Goal: Task Accomplishment & Management: Complete application form

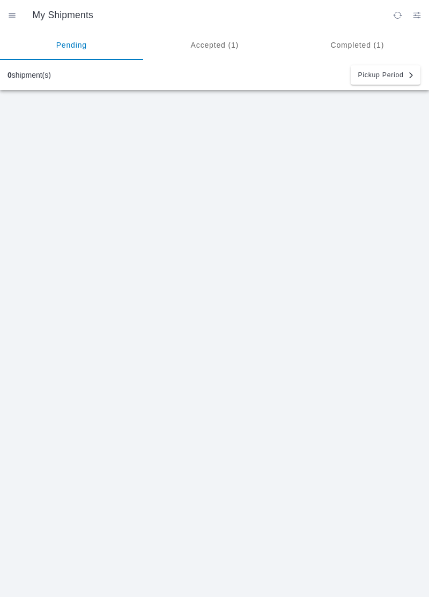
click at [213, 42] on ion-segment-button "Accepted (1)" at bounding box center [214, 45] width 143 height 30
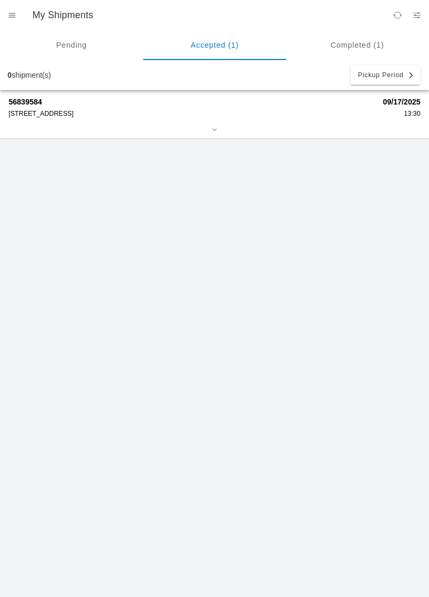
click at [53, 116] on div "[STREET_ADDRESS]" at bounding box center [192, 114] width 367 height 8
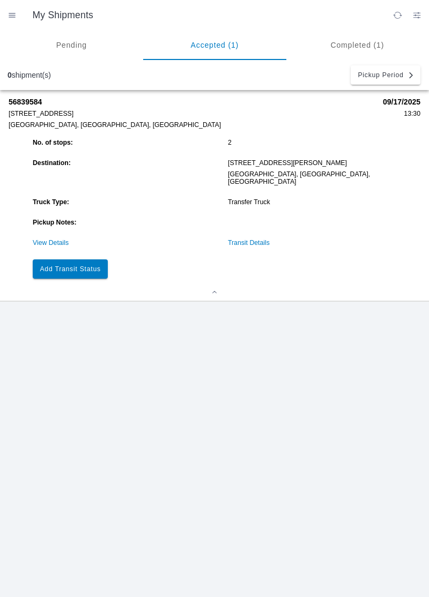
click at [95, 259] on button "Add Transit Status" at bounding box center [70, 268] width 75 height 19
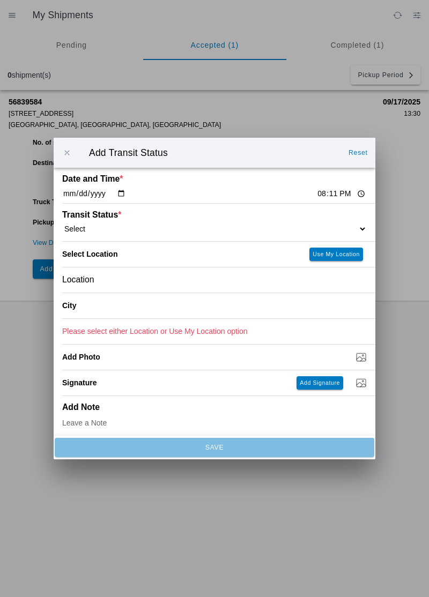
click at [316, 190] on input "20:11" at bounding box center [341, 193] width 50 height 11
type input "14:30"
click at [127, 232] on select "Select Arrive at Drop Off Arrive at Pickup Break Start Break Stop Depart Drop O…" at bounding box center [214, 229] width 304 height 10
select select "ARVPULOC"
click at [119, 279] on div "Location" at bounding box center [214, 279] width 304 height 25
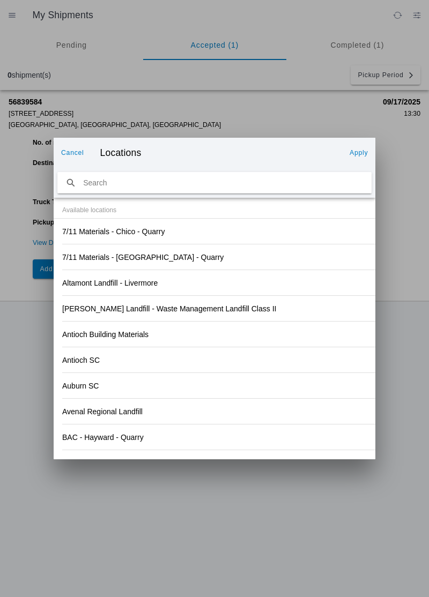
click at [278, 295] on div "Altamont Landfill - Livermore" at bounding box center [218, 283] width 313 height 26
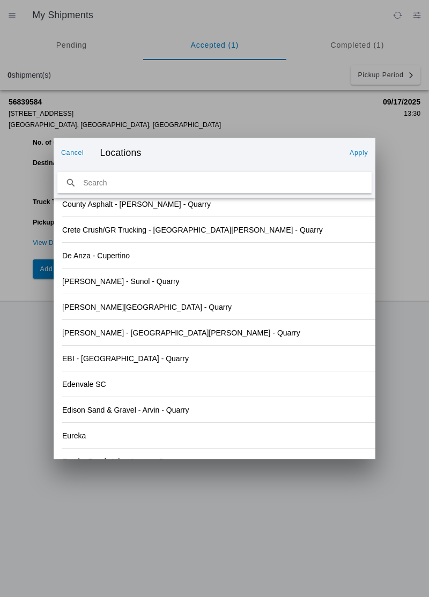
scroll to position [1118, 0]
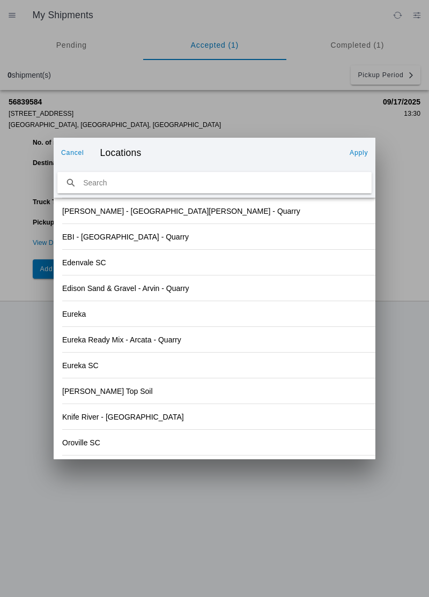
click at [0, 0] on slot "Knife River - [GEOGRAPHIC_DATA]" at bounding box center [0, 0] width 0 height 0
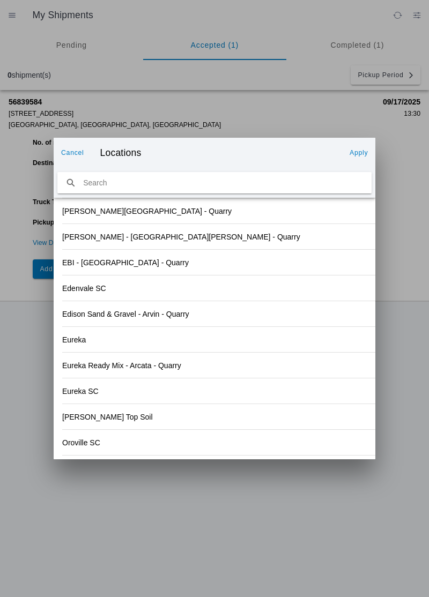
click at [0, 0] on slot "Apply" at bounding box center [0, 0] width 0 height 0
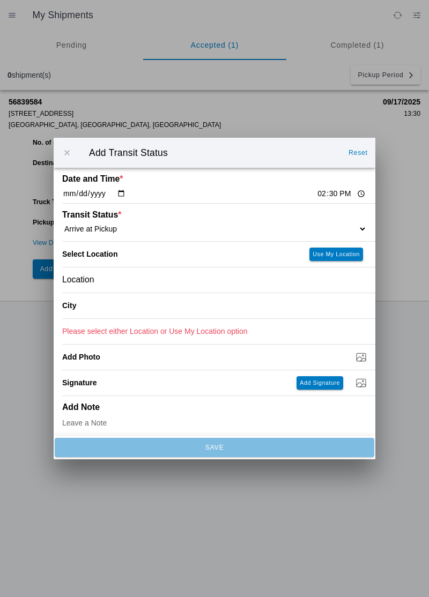
type input "Chico"
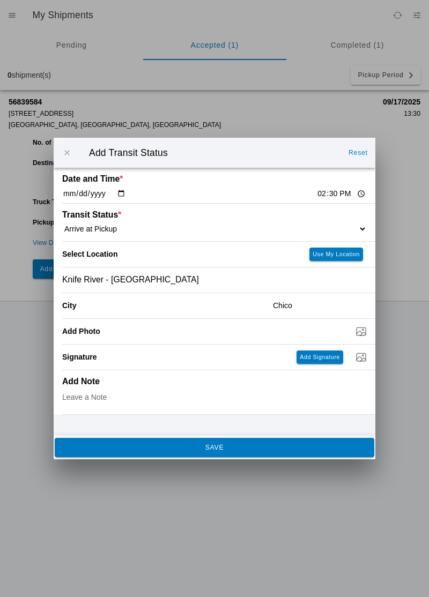
click at [212, 455] on button "SAVE" at bounding box center [214, 447] width 319 height 19
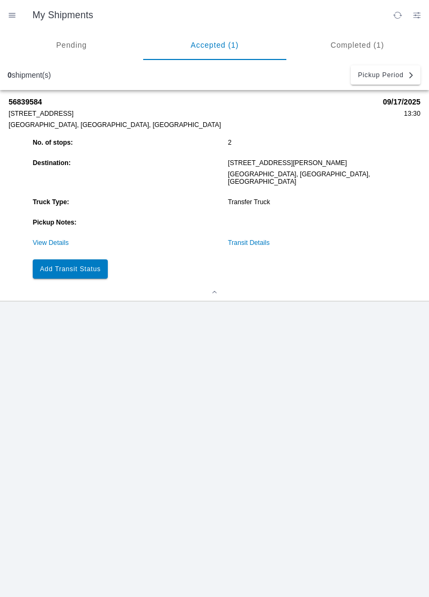
click at [0, 0] on slot "Add Transit Status" at bounding box center [0, 0] width 0 height 0
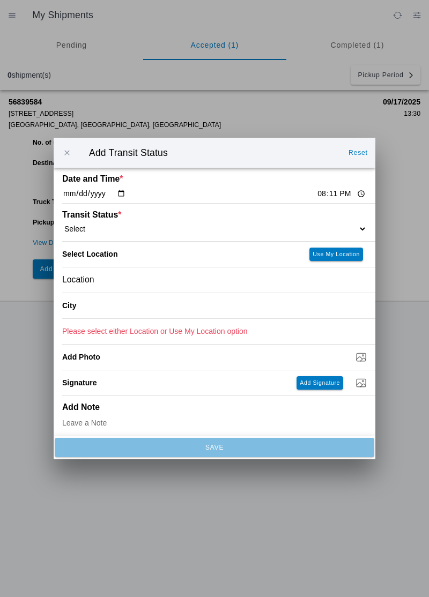
click at [316, 192] on input "20:11" at bounding box center [341, 193] width 50 height 11
type input "14:40"
click at [111, 230] on select "Select Arrive at Drop Off Arrive at Pickup Break Start Break Stop Depart Drop O…" at bounding box center [214, 229] width 304 height 10
select select "DPTPULOC"
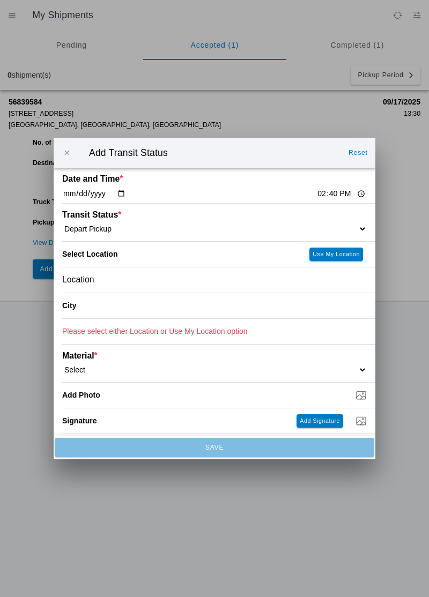
click at [136, 292] on div "Location" at bounding box center [214, 279] width 304 height 25
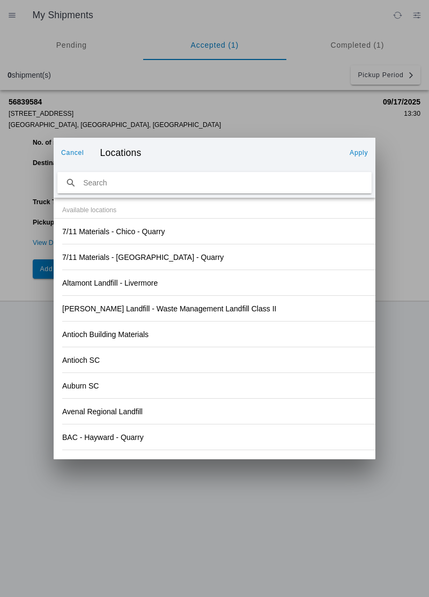
click at [204, 367] on div "Antioch SC" at bounding box center [214, 359] width 304 height 25
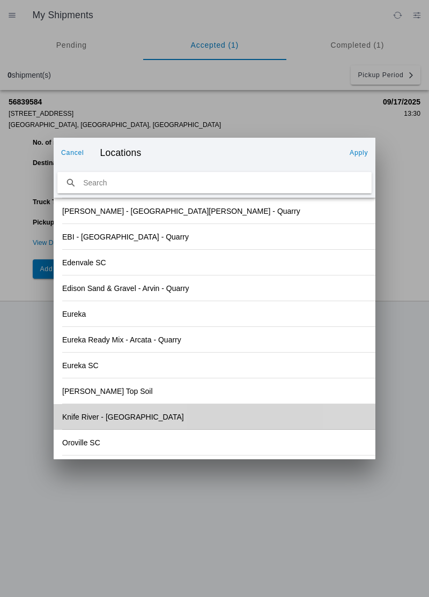
click at [115, 421] on div "Knife River - [GEOGRAPHIC_DATA]" at bounding box center [214, 416] width 304 height 25
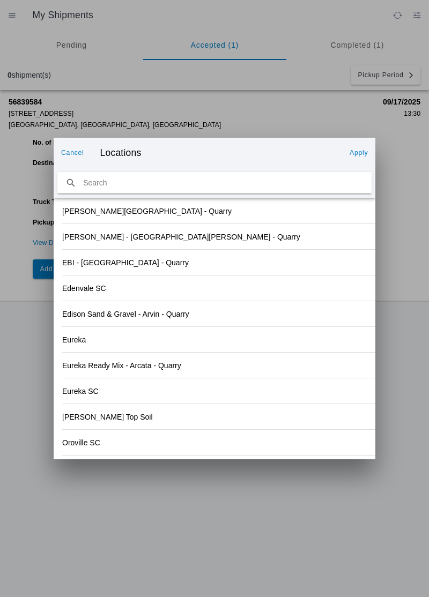
click at [361, 160] on button "Apply" at bounding box center [358, 152] width 27 height 17
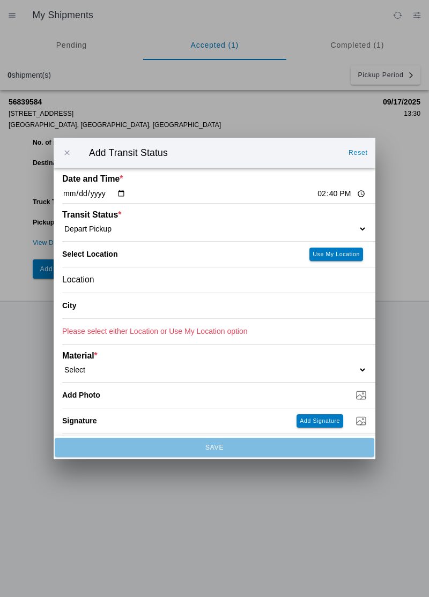
type input "Chico"
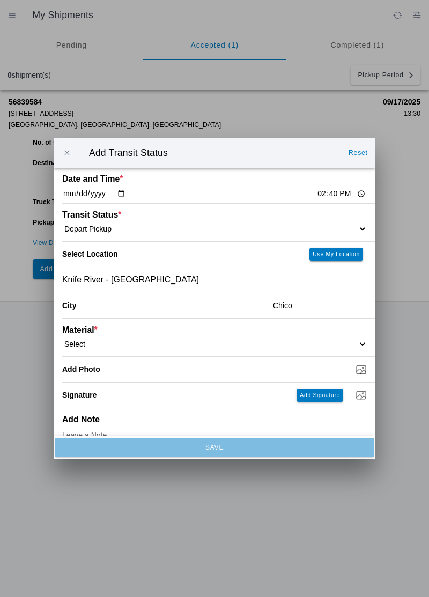
click at [100, 346] on select "Select 1" x 3" Rock 1" x 4" Rock 2" x 4" Rock Asphalt Cold Patch Backfill Spec …" at bounding box center [214, 344] width 304 height 10
select select "708648"
click at [153, 366] on input "Dump / Quarry Tag *" at bounding box center [218, 369] width 313 height 12
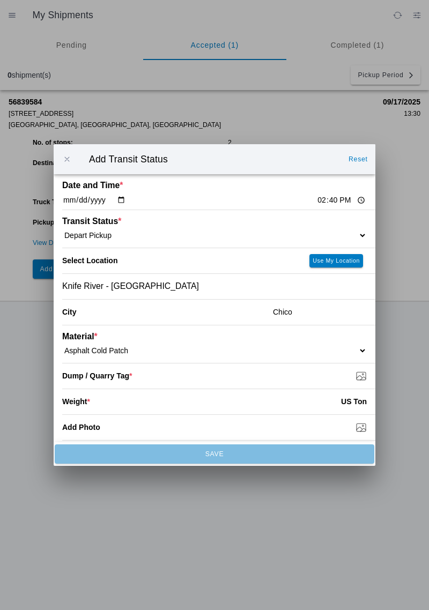
type input "C:\fakepath\17580787505946357308787468813338.jpg"
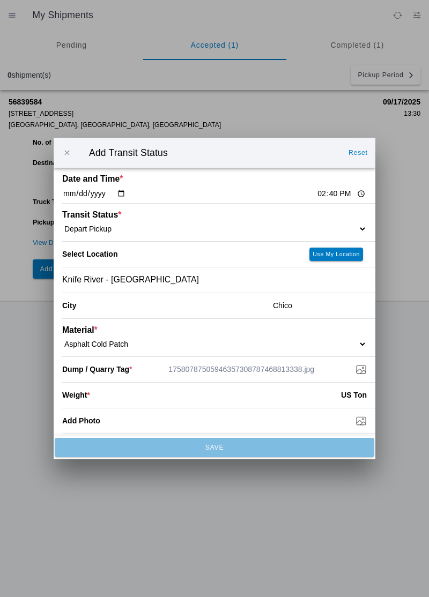
click at [126, 405] on input "number" at bounding box center [215, 395] width 251 height 24
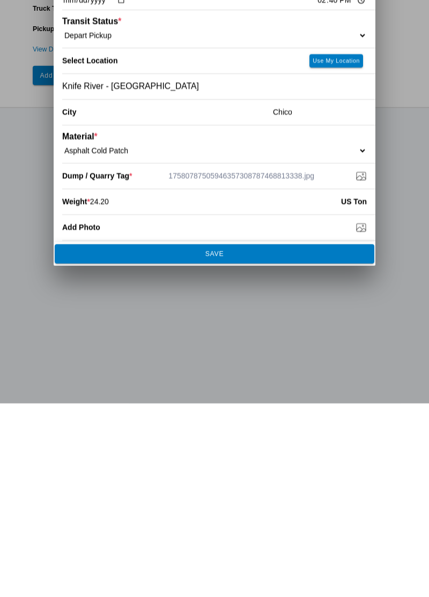
type input "24.20"
click at [247, 438] on button "SAVE" at bounding box center [214, 447] width 319 height 19
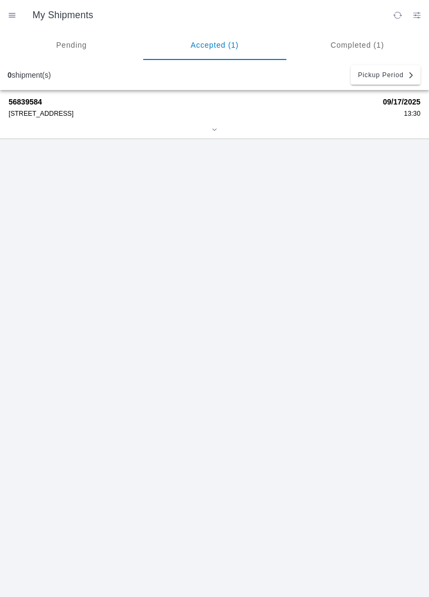
click at [45, 117] on div "[STREET_ADDRESS]" at bounding box center [192, 114] width 367 height 8
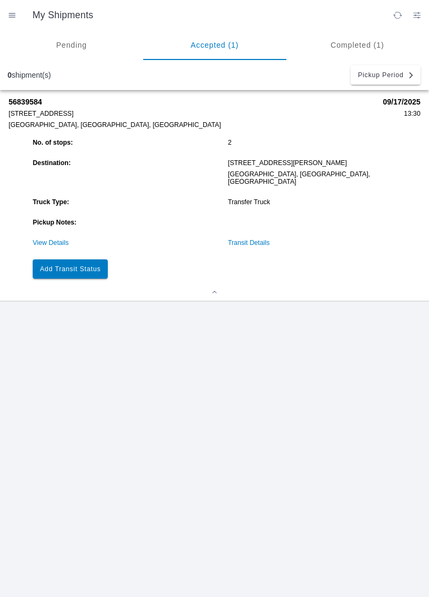
click at [87, 269] on button "Add Transit Status" at bounding box center [70, 268] width 75 height 19
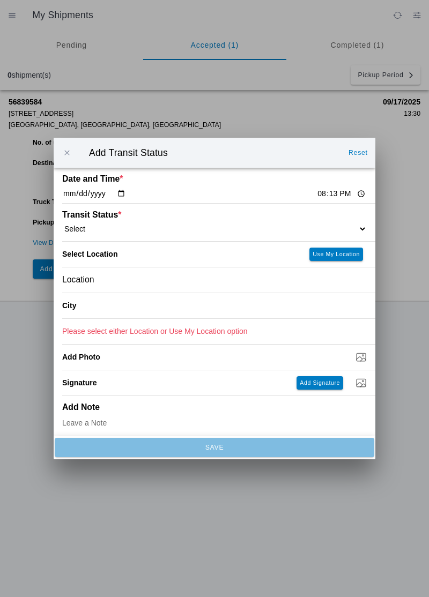
click at [316, 197] on input "20:13" at bounding box center [341, 193] width 50 height 11
type input "15:10"
click at [105, 231] on select "Select Arrive at Drop Off Arrive at Pickup Break Start Break Stop Depart Drop O…" at bounding box center [214, 229] width 304 height 10
select select "ARVDLVLOC"
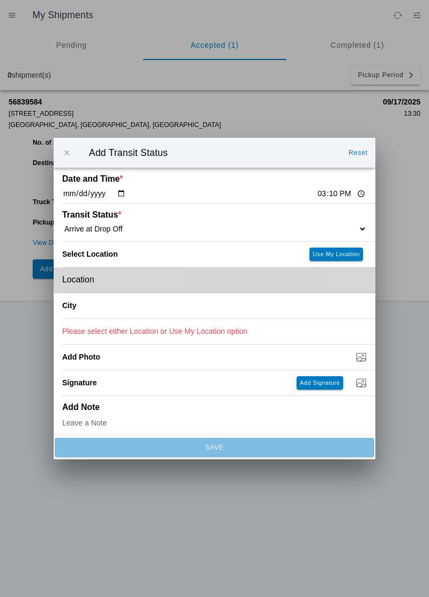
click at [123, 281] on div "Location" at bounding box center [214, 279] width 304 height 25
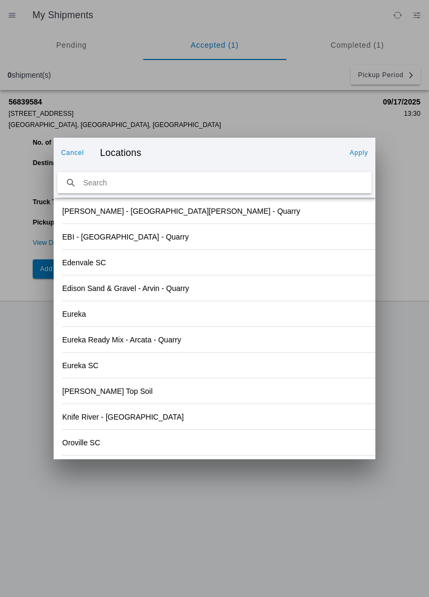
click at [209, 353] on div "Eureka SC" at bounding box center [214, 365] width 304 height 25
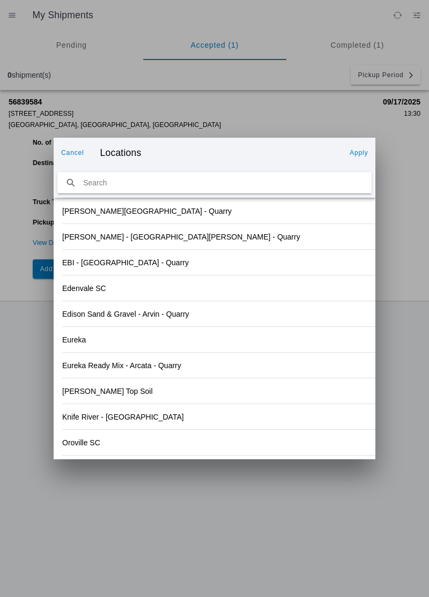
click at [0, 0] on slot "Oroville SC" at bounding box center [0, 0] width 0 height 0
click at [358, 158] on button "Apply" at bounding box center [358, 152] width 27 height 17
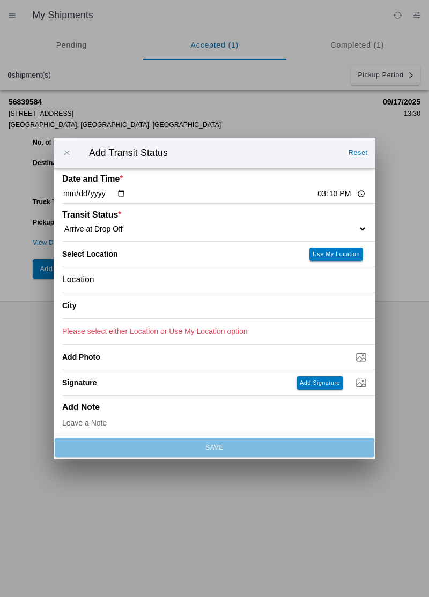
type input "[GEOGRAPHIC_DATA]"
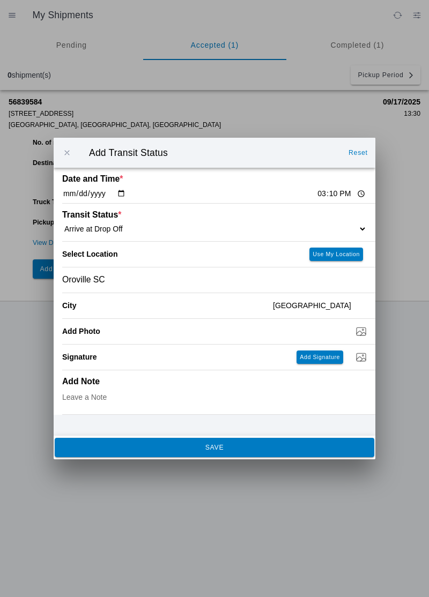
click at [188, 456] on button "SAVE" at bounding box center [214, 447] width 319 height 19
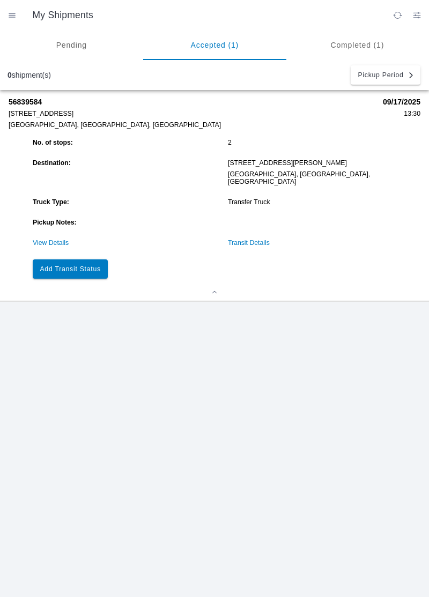
click at [81, 268] on button "Add Transit Status" at bounding box center [70, 268] width 75 height 19
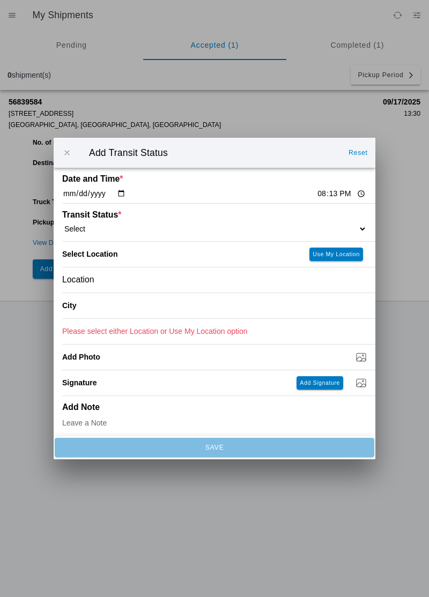
click at [316, 191] on input "20:13" at bounding box center [341, 193] width 50 height 11
type input "15:25"
click at [122, 231] on select "Select Arrive at Drop Off Arrive at Pickup Break Start Break Stop Depart Drop O…" at bounding box center [214, 229] width 304 height 10
select select "DPTDLVLOC"
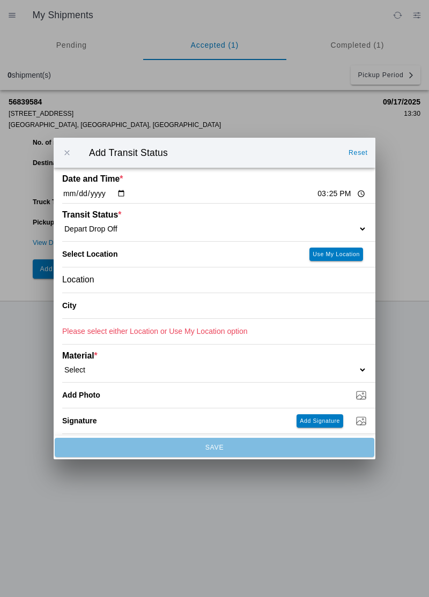
click at [120, 280] on div "Location" at bounding box center [214, 279] width 304 height 25
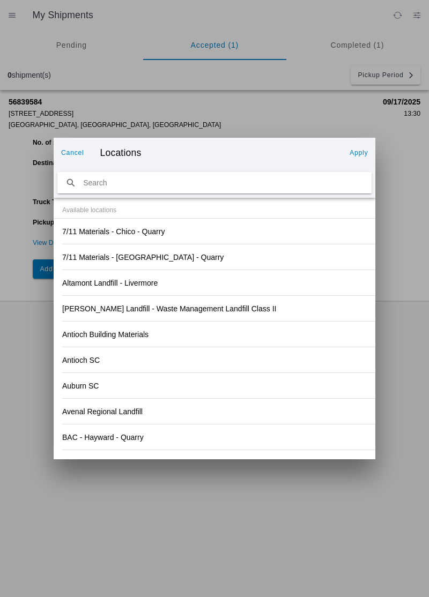
click at [274, 349] on div "Antioch SC" at bounding box center [214, 359] width 304 height 25
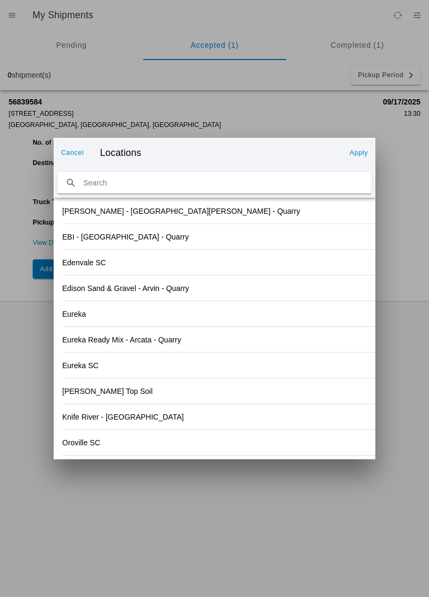
click at [0, 0] on slot "Oroville SC" at bounding box center [0, 0] width 0 height 0
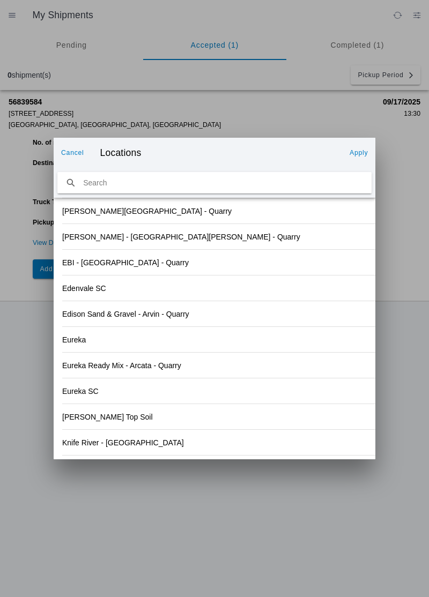
click at [388, 158] on ion-backdrop at bounding box center [214, 298] width 429 height 597
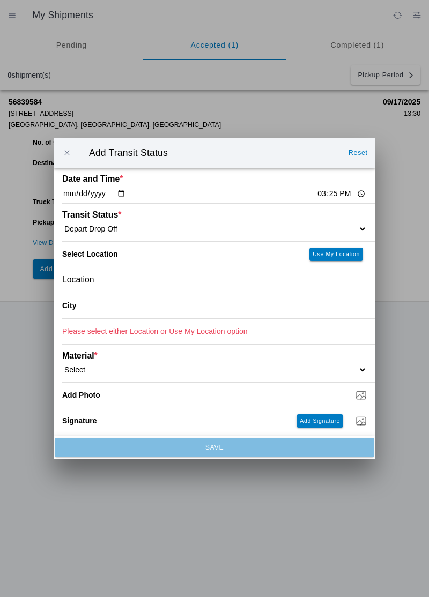
click at [99, 311] on div "City" at bounding box center [163, 305] width 202 height 25
click at [117, 282] on div "Location" at bounding box center [214, 279] width 304 height 25
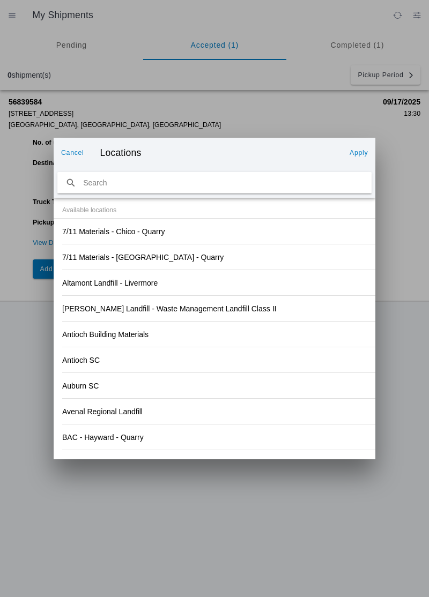
click at [269, 350] on div "Antioch SC" at bounding box center [214, 359] width 304 height 25
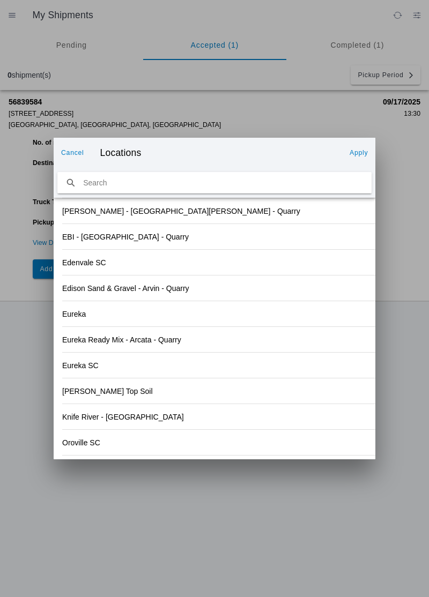
click at [0, 0] on slot "Oroville SC" at bounding box center [0, 0] width 0 height 0
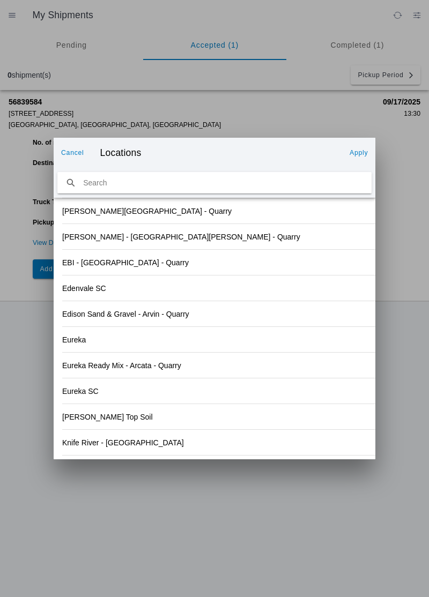
click at [364, 157] on button "Apply" at bounding box center [358, 152] width 27 height 17
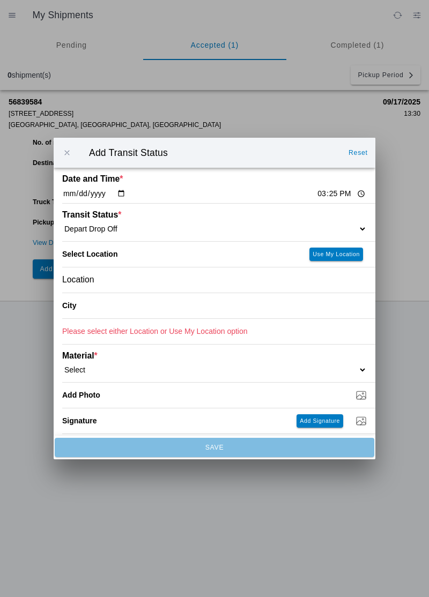
type input "[GEOGRAPHIC_DATA]"
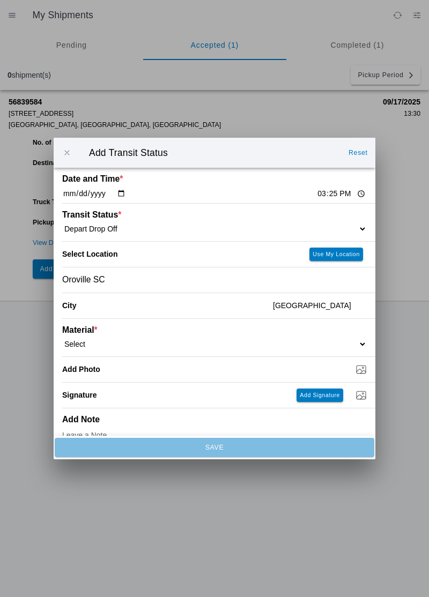
click at [112, 348] on select "Select 1" x 3" Rock 1" x 4" Rock 2" x 4" Rock Asphalt Cold Patch Backfill Spec …" at bounding box center [214, 344] width 304 height 10
select select "708648"
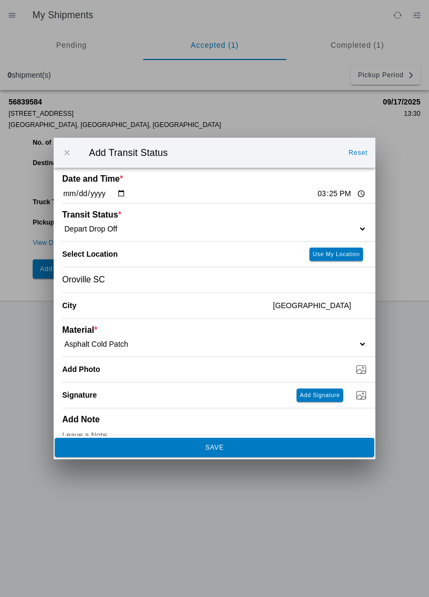
click at [181, 453] on button "SAVE" at bounding box center [214, 447] width 319 height 19
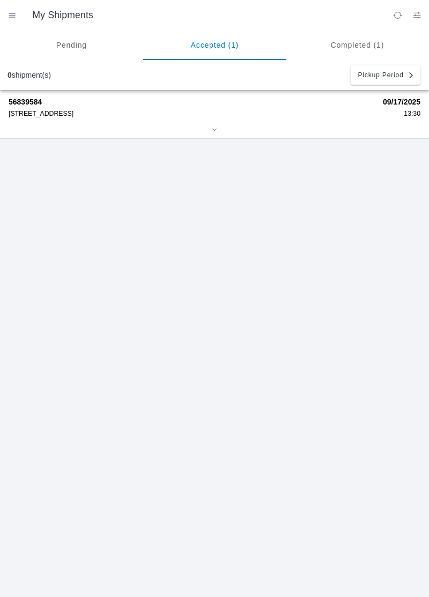
click at [36, 114] on div "[STREET_ADDRESS]" at bounding box center [192, 114] width 367 height 8
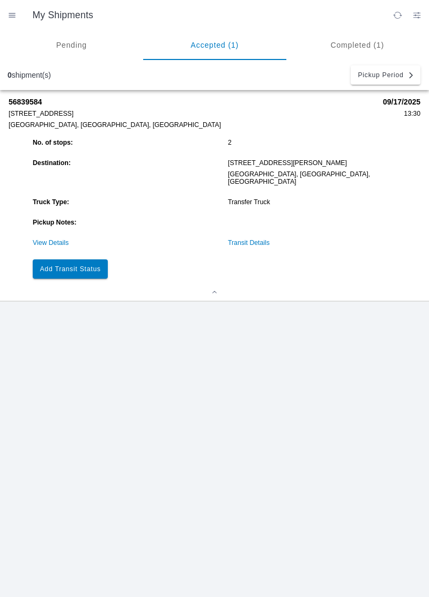
click at [0, 0] on slot "Add Transit Status" at bounding box center [0, 0] width 0 height 0
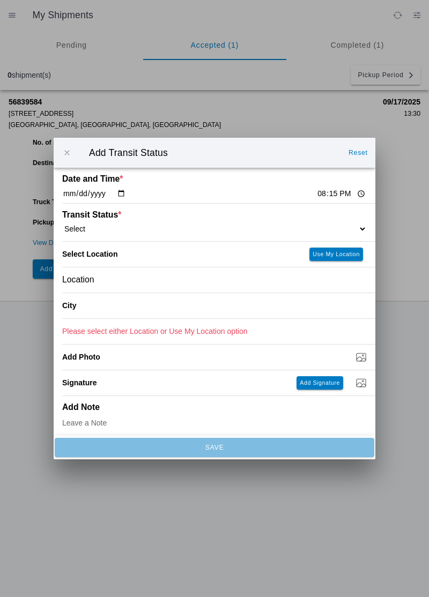
click at [316, 196] on input "20:15" at bounding box center [341, 193] width 50 height 11
type input "16:00"
click at [135, 232] on select "Select Arrive at Drop Off Arrive at Pickup Break Start Break Stop Depart Drop O…" at bounding box center [214, 229] width 304 height 10
select select "DELIVRED"
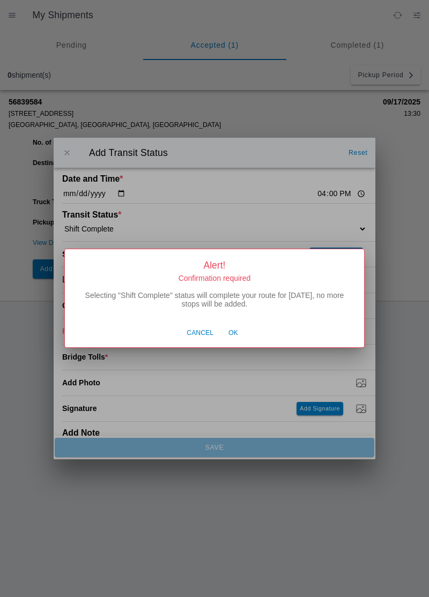
click at [239, 333] on button "Ok" at bounding box center [233, 333] width 20 height 20
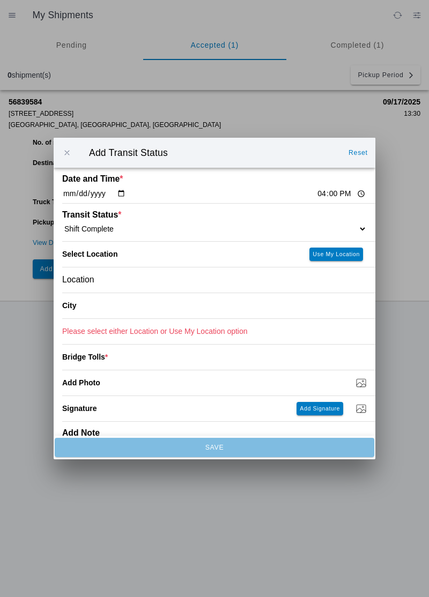
click at [129, 280] on div "Location" at bounding box center [214, 279] width 304 height 25
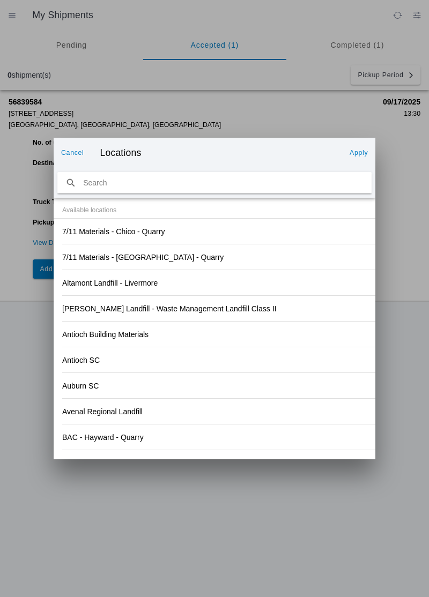
click at [269, 359] on div "Antioch SC" at bounding box center [214, 359] width 304 height 25
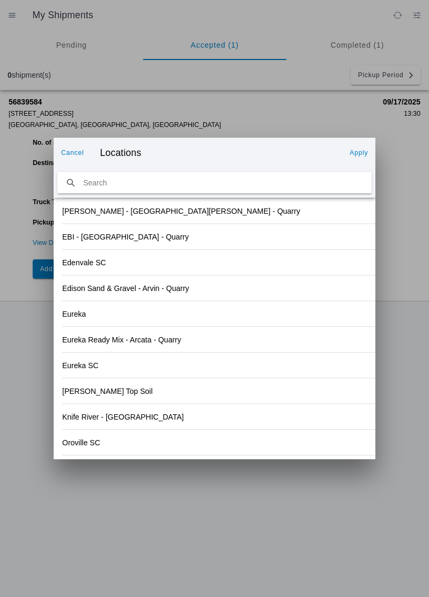
click at [87, 462] on ion-backdrop at bounding box center [214, 298] width 429 height 597
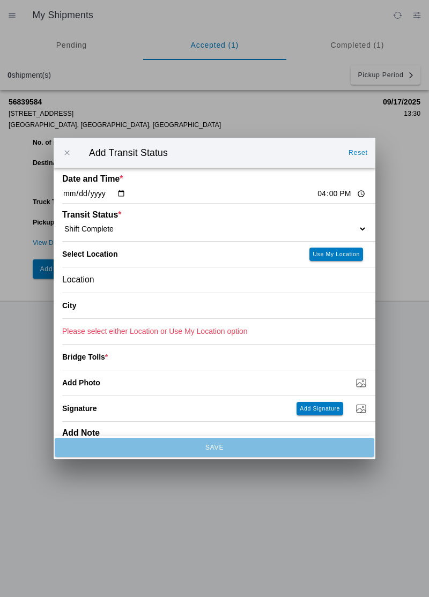
click at [118, 282] on div "Location" at bounding box center [214, 279] width 304 height 25
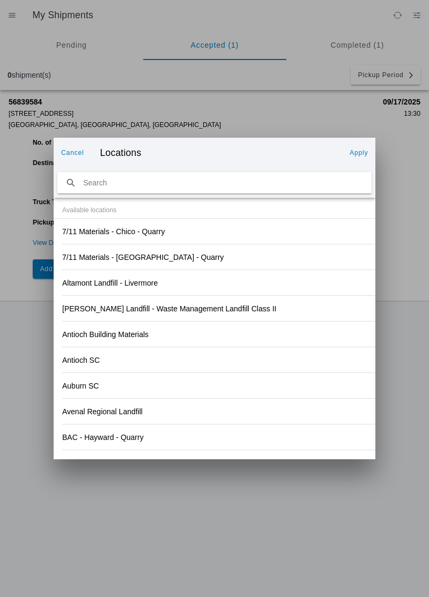
click at [297, 361] on div "Antioch SC" at bounding box center [214, 359] width 304 height 25
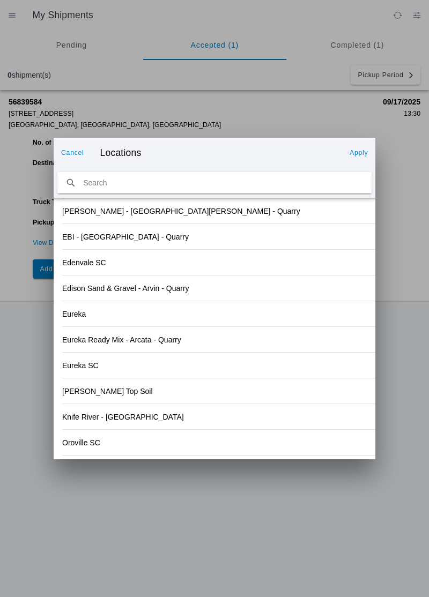
click at [0, 0] on slot "Knife River - [GEOGRAPHIC_DATA]" at bounding box center [0, 0] width 0 height 0
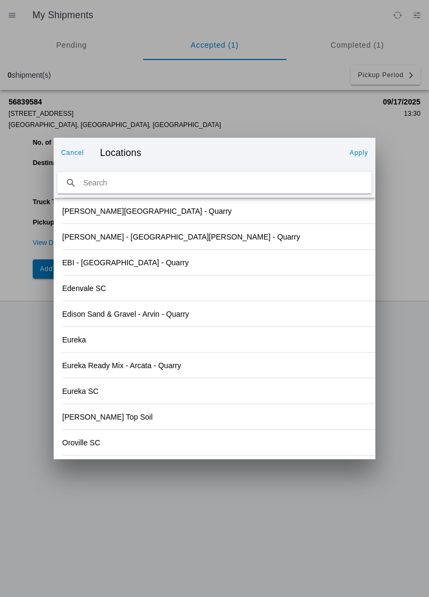
click at [0, 0] on slot "Apply" at bounding box center [0, 0] width 0 height 0
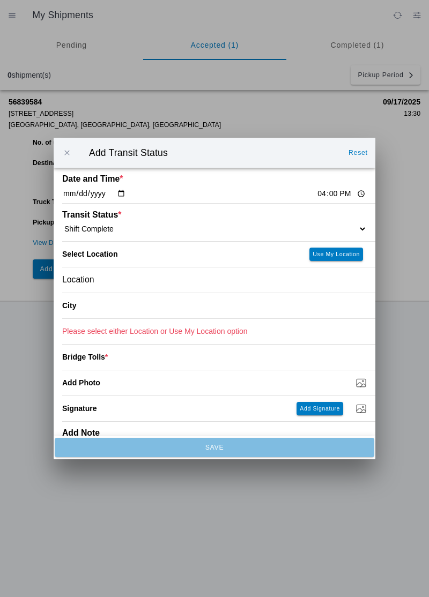
type input "Chico"
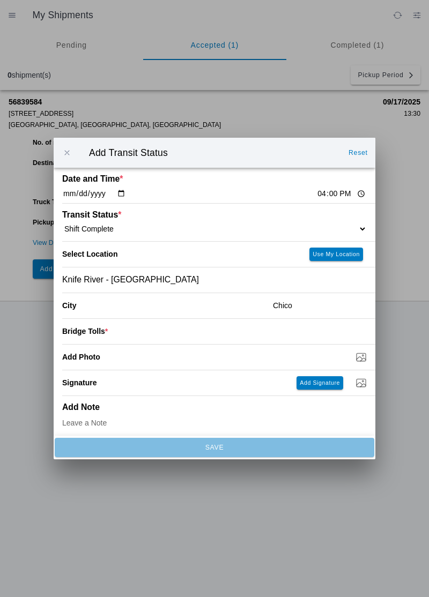
click at [136, 333] on input "number" at bounding box center [237, 331] width 259 height 24
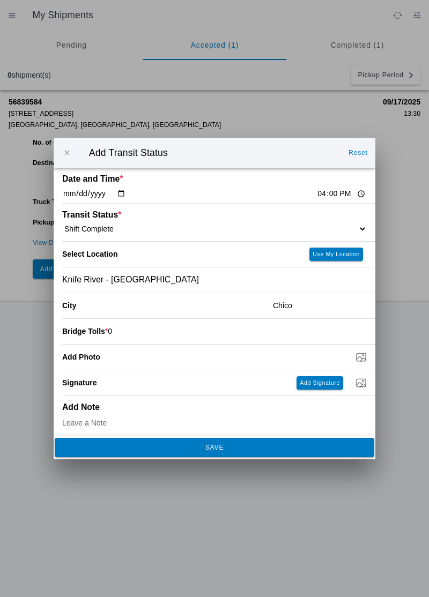
type input "0"
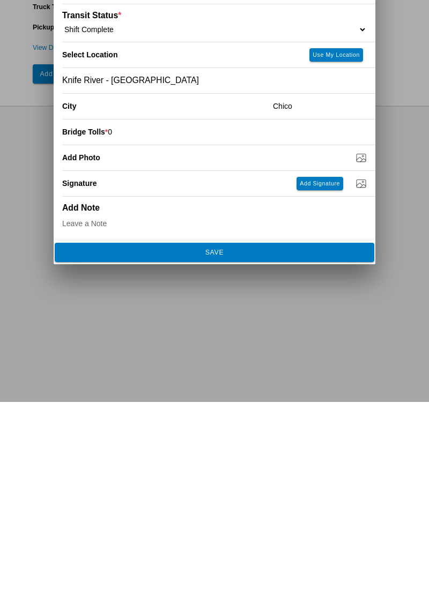
click at [187, 460] on ion-backdrop at bounding box center [214, 298] width 429 height 597
